Goal: Navigation & Orientation: Go to known website

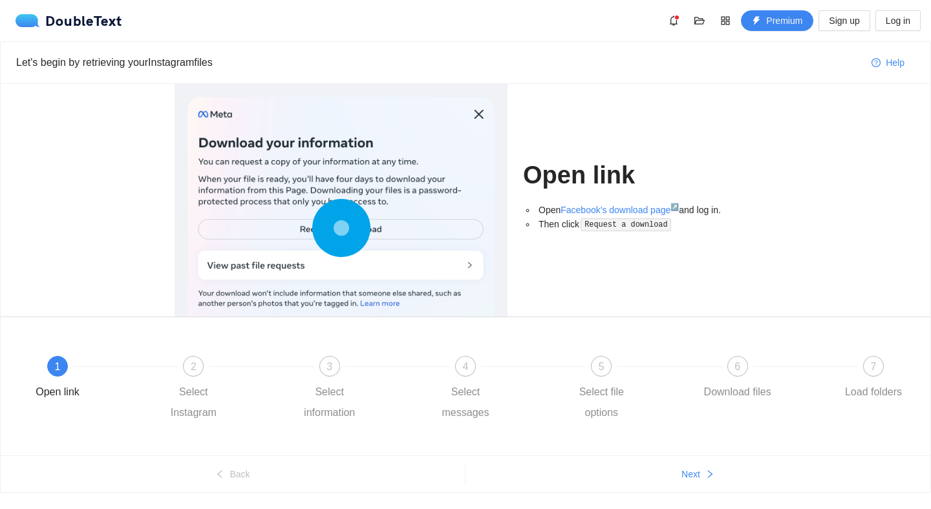
click at [371, 227] on div at bounding box center [340, 231] width 307 height 268
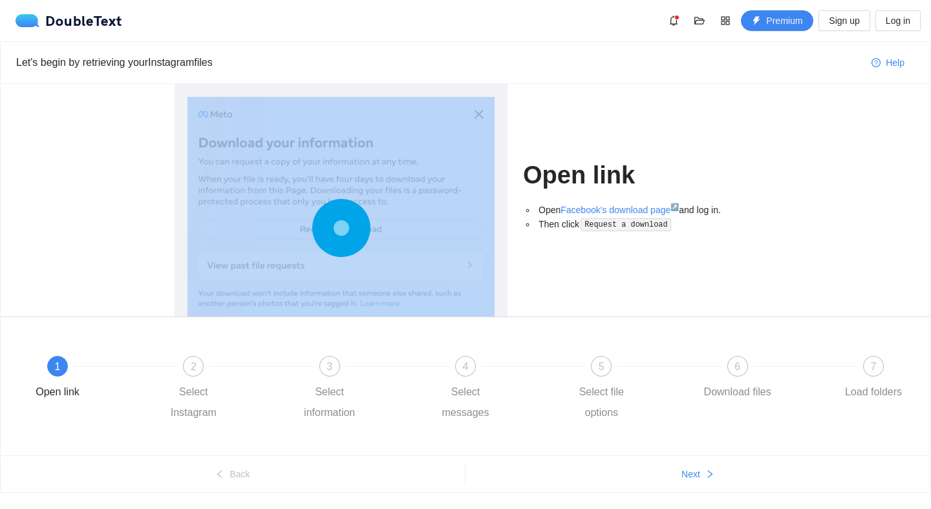
click at [371, 227] on div at bounding box center [340, 231] width 307 height 268
click at [373, 224] on div at bounding box center [340, 231] width 307 height 268
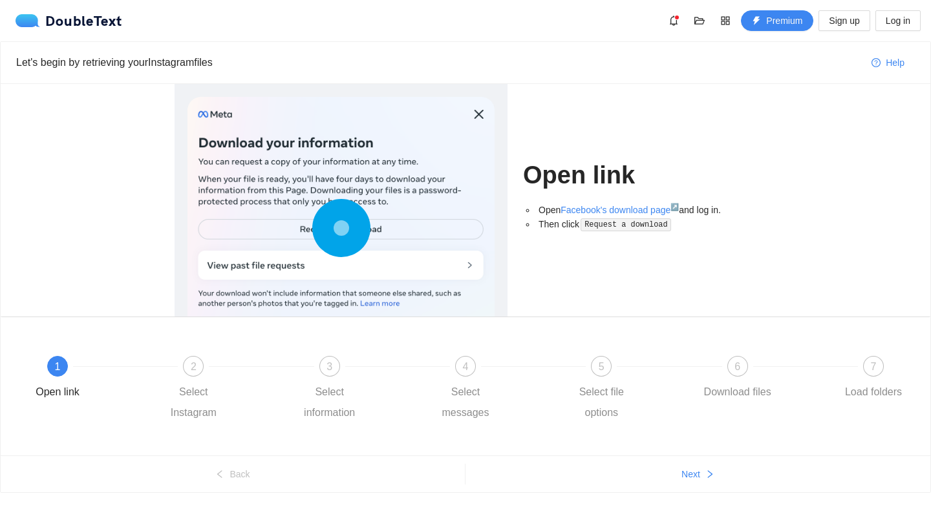
click at [373, 224] on div at bounding box center [340, 231] width 307 height 268
click at [341, 229] on circle at bounding box center [341, 227] width 19 height 19
click at [341, 229] on circle at bounding box center [341, 228] width 18 height 18
click at [341, 229] on circle at bounding box center [341, 227] width 19 height 19
click at [626, 209] on link "Facebook's download page ↗" at bounding box center [619, 210] width 118 height 10
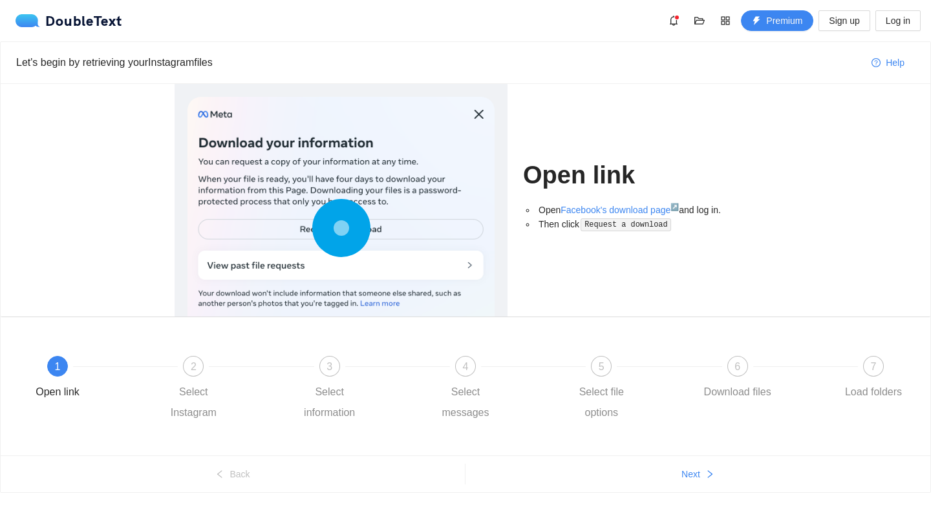
drag, startPoint x: 626, startPoint y: 209, endPoint x: 372, endPoint y: 230, distance: 255.5
click at [372, 230] on div at bounding box center [340, 231] width 307 height 268
click at [344, 229] on circle at bounding box center [341, 227] width 19 height 19
